Goal: Find specific page/section: Find specific page/section

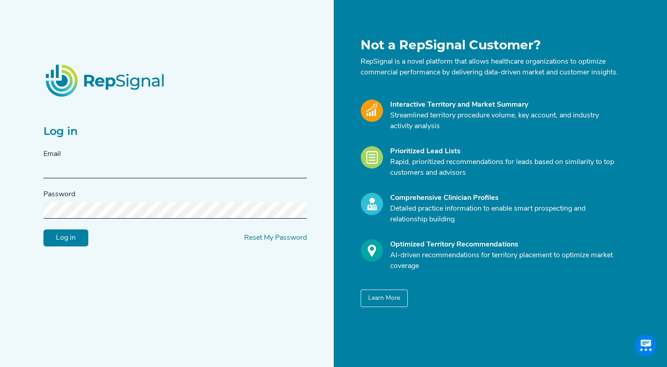
type input "[PERSON_NAME][EMAIL_ADDRESS][DOMAIN_NAME]"
click at [60, 246] on input "Log in" at bounding box center [65, 237] width 45 height 17
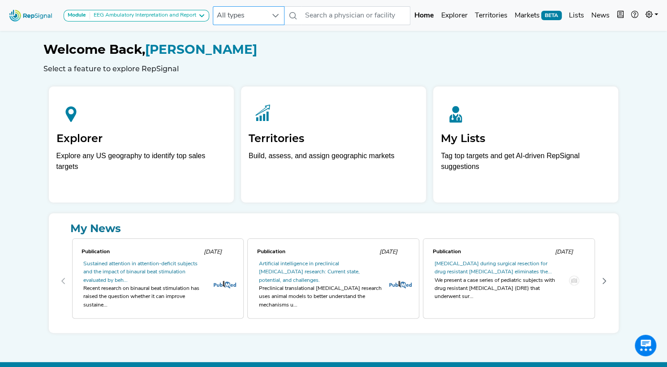
click at [189, 134] on h2 "Explorer" at bounding box center [141, 138] width 170 height 13
click at [71, 122] on icon at bounding box center [70, 114] width 29 height 29
click at [229, 26] on div "Module EEG Ambulatory Interpretation and Report EEG Ambulatory Interpretation a…" at bounding box center [333, 16] width 667 height 24
click at [278, 18] on icon at bounding box center [275, 15] width 7 height 7
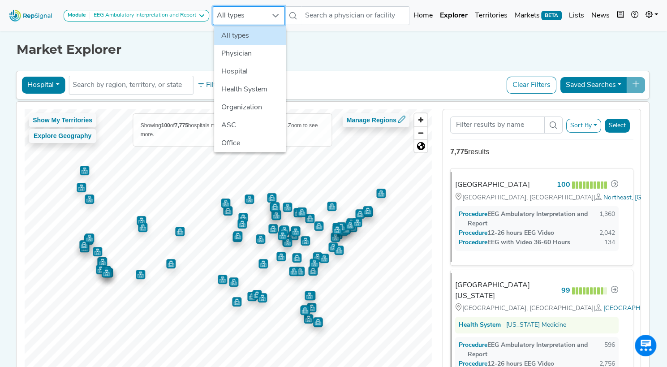
scroll to position [0, 7]
click at [188, 14] on div "EEG Ambulatory Interpretation and Report" at bounding box center [143, 15] width 106 height 7
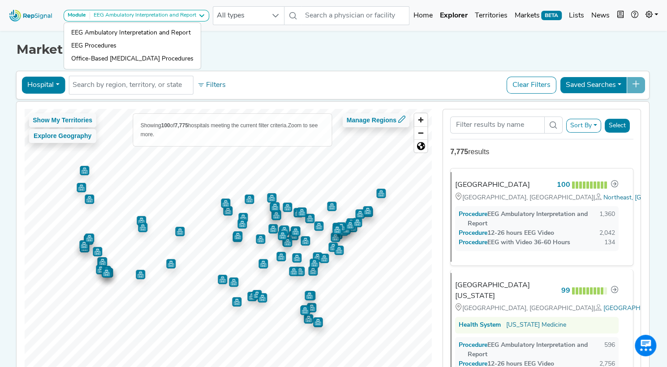
click at [37, 90] on button "Hospital" at bounding box center [43, 85] width 43 height 17
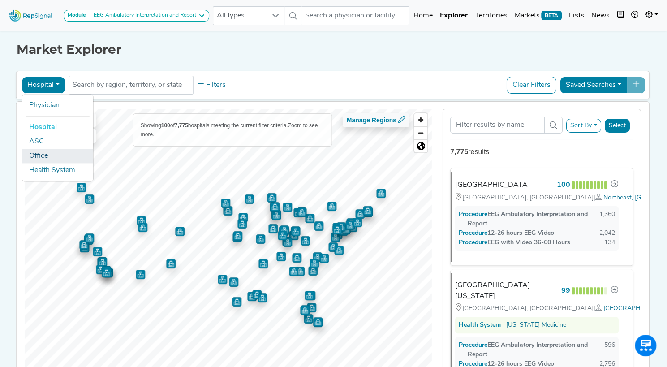
click at [42, 150] on link "Office" at bounding box center [57, 156] width 71 height 14
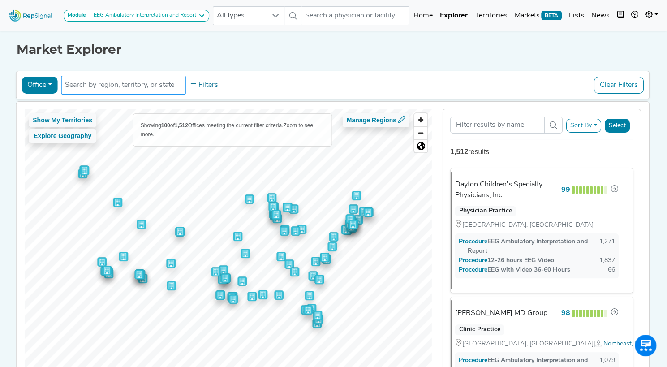
click at [160, 86] on input "text" at bounding box center [123, 85] width 117 height 11
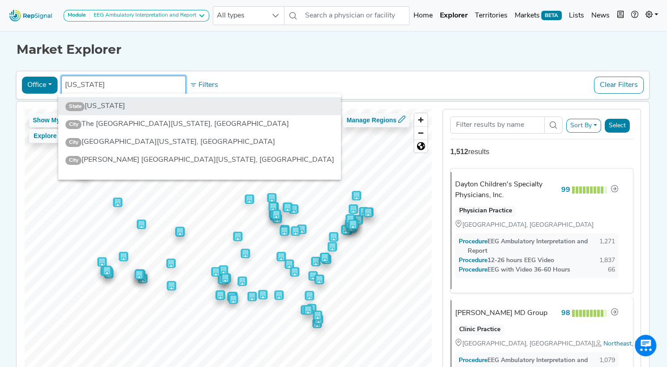
type input "[US_STATE]"
click at [143, 103] on li "State [US_STATE]" at bounding box center [199, 106] width 283 height 18
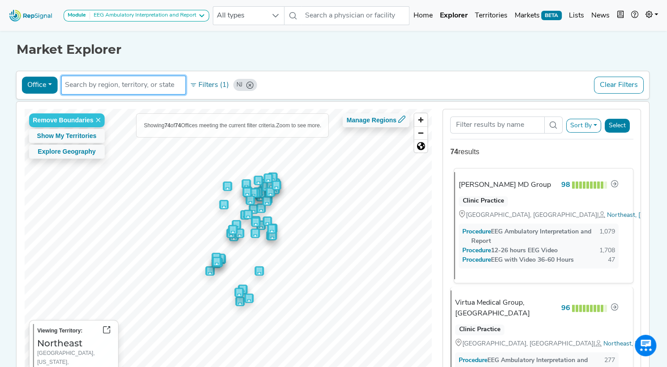
click at [499, 181] on div "[PERSON_NAME] MD Group" at bounding box center [505, 185] width 92 height 11
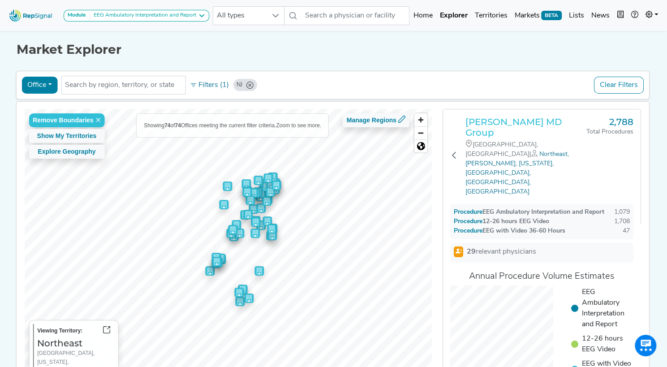
click at [530, 121] on h3 "[PERSON_NAME] MD Group" at bounding box center [526, 128] width 121 height 22
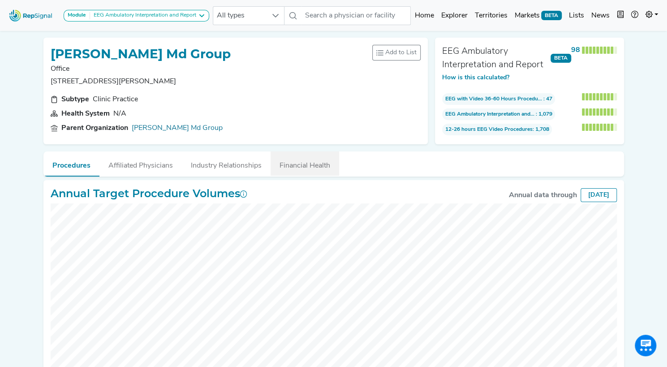
click at [295, 160] on button "Financial Health" at bounding box center [305, 164] width 69 height 24
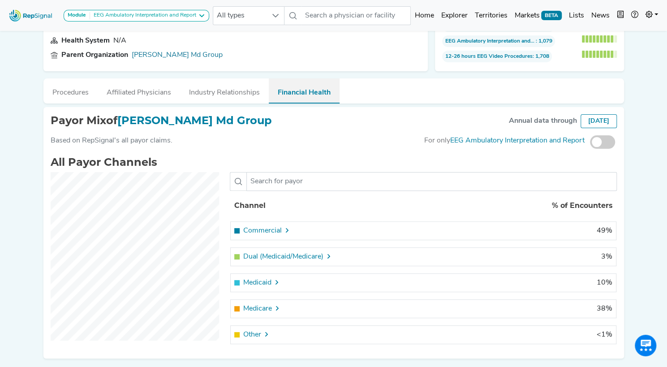
scroll to position [104, 0]
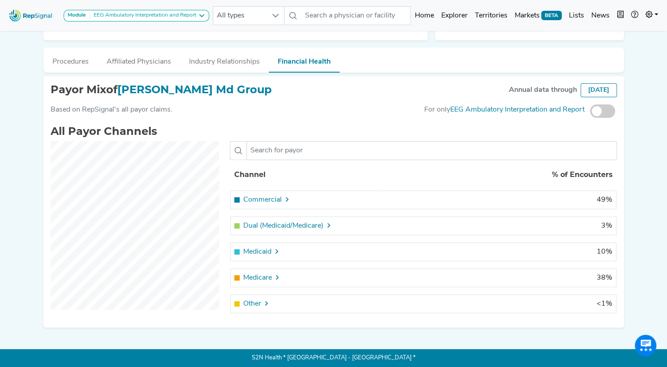
click at [287, 200] on icon at bounding box center [287, 199] width 7 height 7
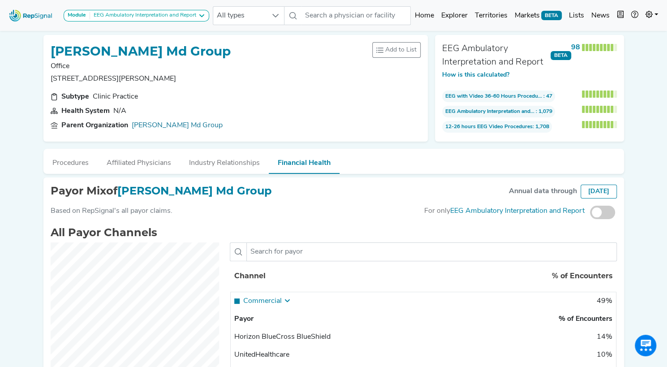
scroll to position [0, 0]
